Goal: Transaction & Acquisition: Purchase product/service

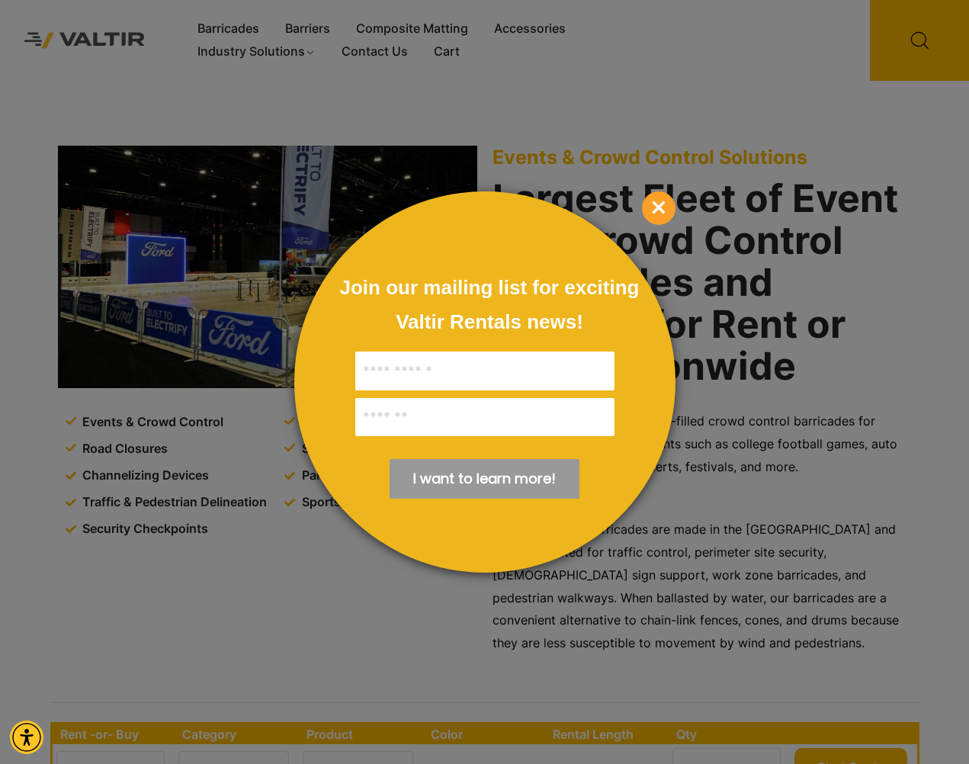
click at [661, 204] on span "×" at bounding box center [659, 208] width 34 height 34
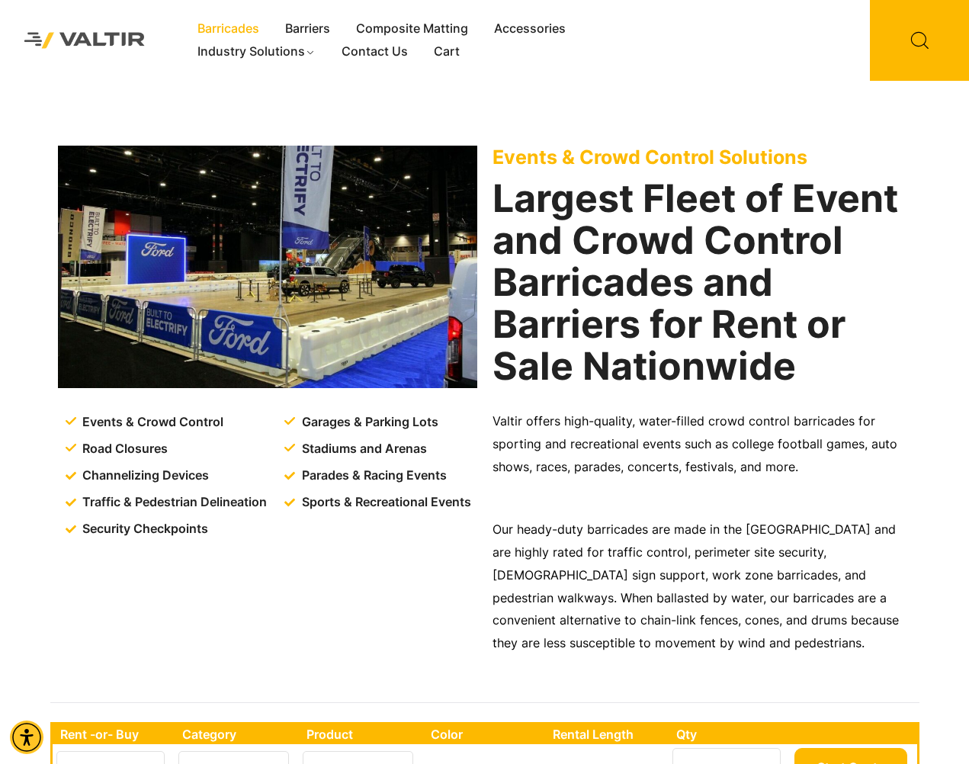
click at [242, 25] on link "Barricades" at bounding box center [228, 29] width 88 height 23
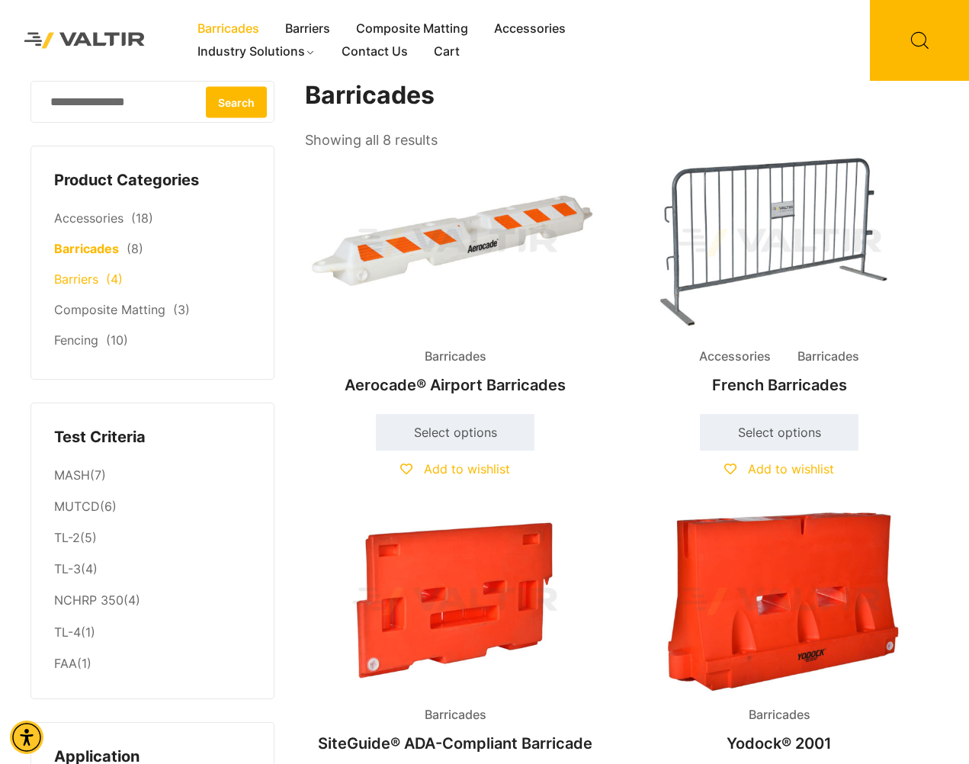
click at [79, 292] on li "Barriers (4)" at bounding box center [152, 279] width 197 height 30
click at [89, 285] on link "Barriers" at bounding box center [76, 278] width 44 height 15
